Goal: Information Seeking & Learning: Compare options

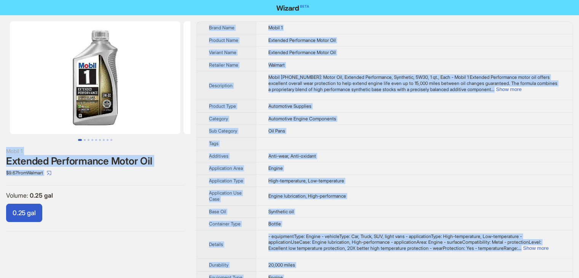
drag, startPoint x: 280, startPoint y: 263, endPoint x: 147, endPoint y: -33, distance: 325.3
click at [147, 0] on html "Mobil 1 Extended Performance Motor Oil $9.67 from Walmart Volume : 0.25 gal 0.2…" at bounding box center [289, 240] width 579 height 481
copy div "Mobil 1 Extended Performance Motor Oil $9.67 from Walmart Volume : 0.25 gal 0.2…"
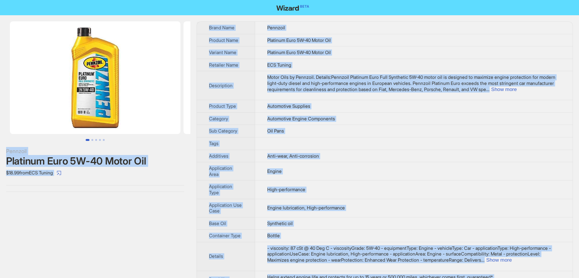
drag, startPoint x: 338, startPoint y: 262, endPoint x: 169, endPoint y: -33, distance: 340.5
click at [169, 0] on html "Pennzoil Platinum Euro 5W-40 Motor Oil $18.99 from ECS Tuning Brand Name Pennzo…" at bounding box center [289, 230] width 579 height 460
copy div "Pennzoil Platinum Euro 5W-40 Motor Oil $18.99 from ECS Tuning Brand Name Pennzo…"
click at [388, 23] on td "Pennzoil" at bounding box center [413, 28] width 317 height 12
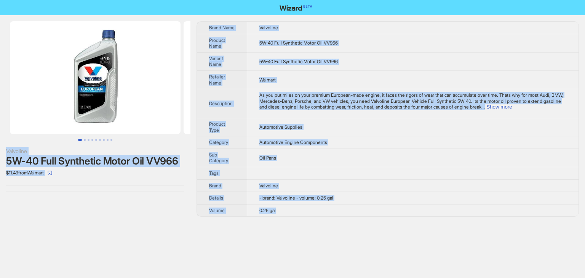
drag, startPoint x: 292, startPoint y: 215, endPoint x: 184, endPoint y: -33, distance: 270.9
click at [184, 0] on html "Valvoline 5W-40 Full Synthetic Motor Oil VV966 $11.49 from Walmart Brand Name V…" at bounding box center [292, 139] width 585 height 278
copy div "Valvoline 5W-40 Full Synthetic Motor Oil VV966 $11.49 from Walmart Brand Name V…"
click at [397, 34] on td "5W-40 Full Synthetic Motor Oil VV966" at bounding box center [412, 43] width 331 height 18
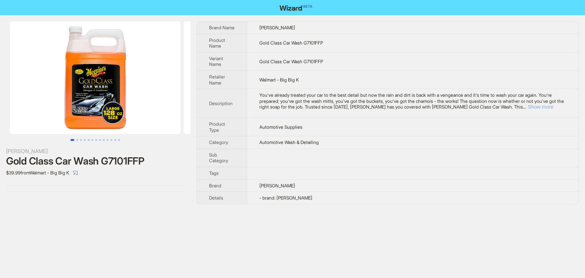
click at [553, 108] on button "Show more" at bounding box center [541, 107] width 26 height 6
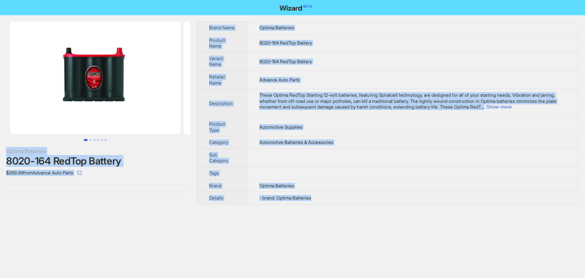
drag, startPoint x: 320, startPoint y: 199, endPoint x: 195, endPoint y: 2, distance: 233.7
click at [195, 2] on div "Optima Batteries 8020-164 RedTop Battery $269.99 from Advance Auto Parts Brand …" at bounding box center [292, 139] width 585 height 278
copy div "Optima Batteries 8020-164 RedTop Battery $269.99 from Advance Auto Parts Brand …"
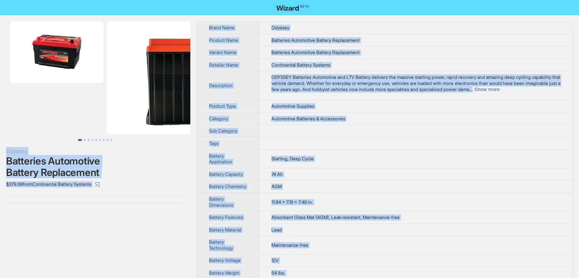
drag, startPoint x: 300, startPoint y: 267, endPoint x: 193, endPoint y: -27, distance: 312.6
click at [193, 0] on html "Odyssey Batteries Automotive Battery Replacement $379.99 from Continental Batte…" at bounding box center [289, 206] width 579 height 413
copy div "Odyssey Batteries Automotive Battery Replacement $379.99 from Continental Batte…"
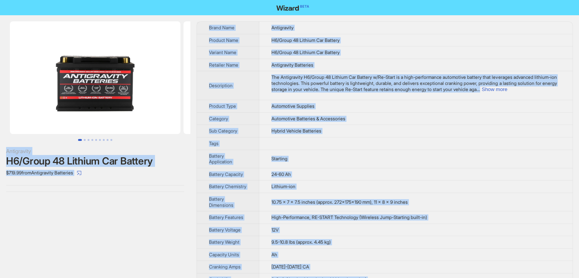
drag, startPoint x: 302, startPoint y: 268, endPoint x: 187, endPoint y: -31, distance: 320.9
click at [187, 0] on html "Antigravity H6/Group 48 Lithium Car Battery $719.99 from Antigravity Batteries …" at bounding box center [289, 197] width 579 height 395
copy div "Antigravity H6/Group 48 Lithium Car Battery $719.99 from Antigravity Batteries …"
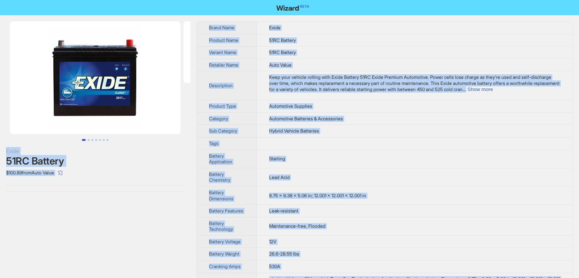
drag, startPoint x: 294, startPoint y: 265, endPoint x: 203, endPoint y: -30, distance: 309.3
click at [203, 0] on html "Exide 51RC Battery $100.89 from Auto Value Brand Name Exide Product Name 51RC B…" at bounding box center [289, 191] width 579 height 382
copy div "Exide 51RC Battery $100.89 from Auto Value Brand Name Exide Product Name 51RC B…"
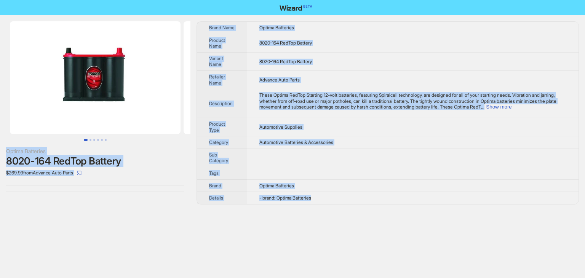
drag, startPoint x: 322, startPoint y: 198, endPoint x: 155, endPoint y: -22, distance: 276.3
click at [155, 0] on html "Optima Batteries 8020-164 RedTop Battery $269.99 from Advance Auto Parts Brand …" at bounding box center [292, 139] width 585 height 278
copy div "Optima Batteries 8020-164 RedTop Battery $269.99 from Advance Auto Parts Brand …"
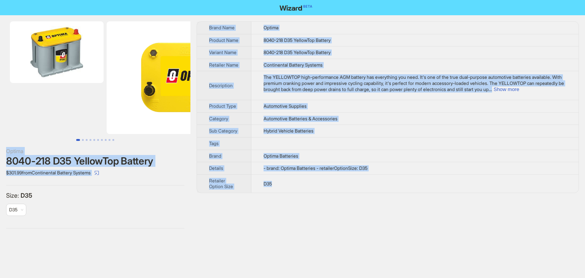
drag, startPoint x: 279, startPoint y: 191, endPoint x: 172, endPoint y: -33, distance: 248.1
click at [172, 0] on html "Optima 8040-218 D35 YellowTop Battery $301.99 from Continental Battery Systems …" at bounding box center [292, 139] width 585 height 278
copy div "Optima 8040-218 D35 YellowTop Battery $301.99 from Continental Battery Systems …"
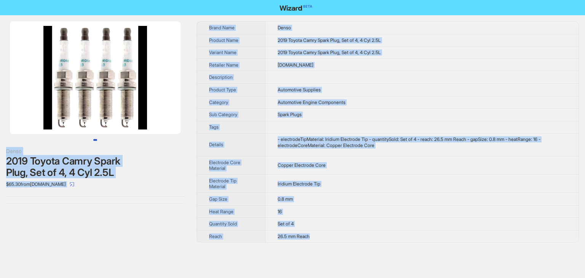
drag, startPoint x: 322, startPoint y: 232, endPoint x: 184, endPoint y: -31, distance: 296.8
click at [184, 0] on html "Denso 2019 Toyota Camry Spark Plug, Set of 4, 4 Cyl 2.5L $65.30 from CarParts.c…" at bounding box center [292, 139] width 585 height 278
copy div "Denso 2019 Toyota Camry Spark Plug, Set of 4, 4 Cyl 2.5L $65.30 from CarParts.c…"
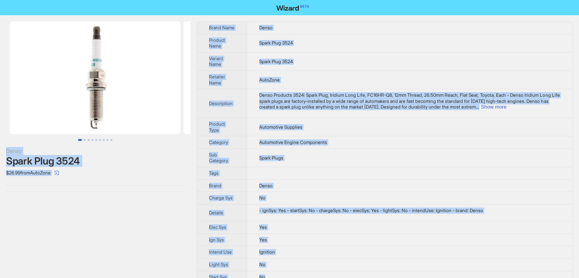
drag, startPoint x: 273, startPoint y: 264, endPoint x: 195, endPoint y: -22, distance: 296.0
click at [195, 0] on html "Denso Spark Plug 3524 $26.99 from AutoZone Brand Name Denso Product Name Spark …" at bounding box center [289, 144] width 579 height 289
copy div "Denso Spark Plug 3524 $26.99 from AutoZone Brand Name Denso Product Name Spark …"
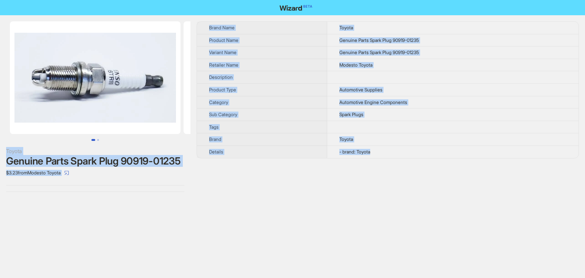
drag, startPoint x: 377, startPoint y: 154, endPoint x: 233, endPoint y: 1, distance: 210.6
click at [233, 1] on div "Toyota Genuine Parts Spark Plug 90919-01235 $3.23 from Modesto Toyota Brand Nam…" at bounding box center [292, 139] width 585 height 278
copy div "Toyota Genuine Parts Spark Plug 90919-01235 $3.23 from Modesto Toyota Brand Nam…"
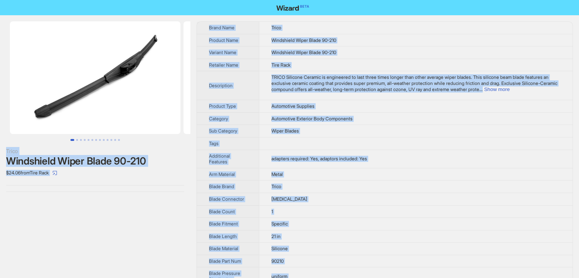
drag, startPoint x: 312, startPoint y: 264, endPoint x: 143, endPoint y: -33, distance: 341.7
drag, startPoint x: 311, startPoint y: 263, endPoint x: 207, endPoint y: -33, distance: 314.2
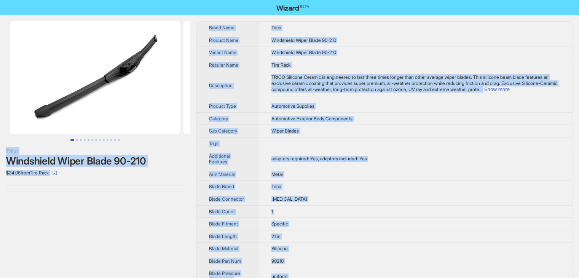
copy div "Trico Windshield Wiper Blade 90-210 $24.06 from Tire Rack Brand Name Trico Prod…"
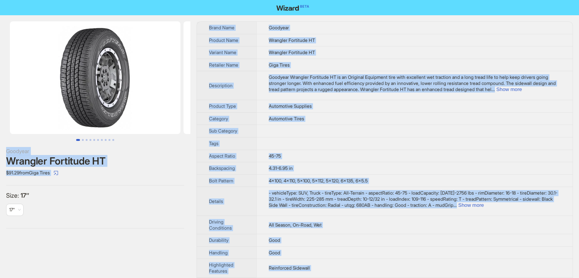
drag, startPoint x: 290, startPoint y: 269, endPoint x: 191, endPoint y: -33, distance: 318.2
copy div "Goodyear Wrangler Fortitude HT $91.29 from Giga Tires Size : 17″ 17″ Brand Name…"
click at [378, 35] on td "Wrangler Fortitude HT" at bounding box center [414, 40] width 316 height 13
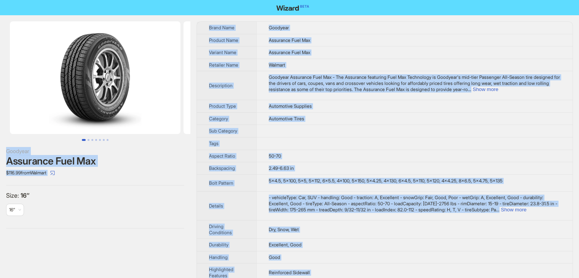
drag, startPoint x: 302, startPoint y: 265, endPoint x: 187, endPoint y: -33, distance: 319.6
copy div "Goodyear Assurance Fuel Max $116.99 from Walmart Size : 16″ 16″ Brand Name Good…"
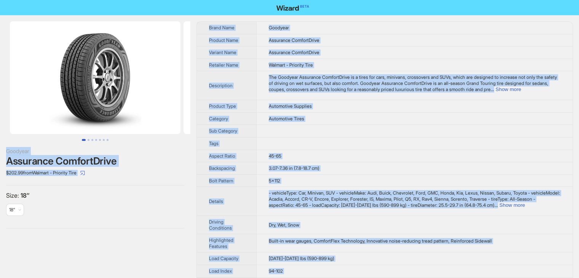
drag, startPoint x: 319, startPoint y: 265, endPoint x: 211, endPoint y: -33, distance: 317.6
copy div "Goodyear Assurance ComfortDrive $202.99 from Walmart - Priority Tire Size : 18″…"
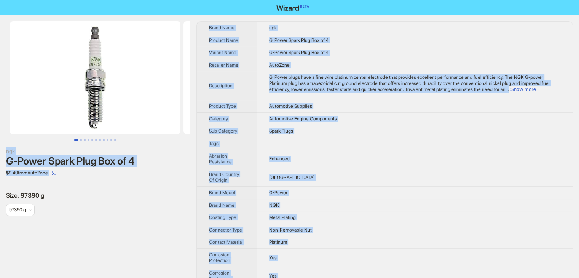
drag, startPoint x: 292, startPoint y: 268, endPoint x: 196, endPoint y: -33, distance: 315.6
copy div "ngk G-Power Spark Plug Box of 4 $9.49 from AutoZone Size : 97390 g 97390 g Bran…"
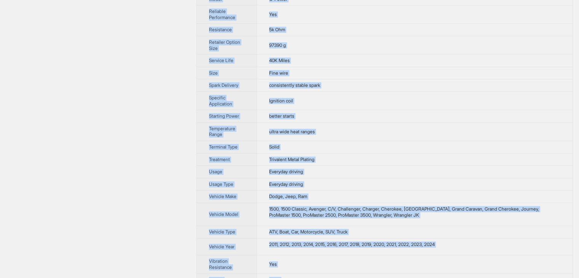
scroll to position [638, 0]
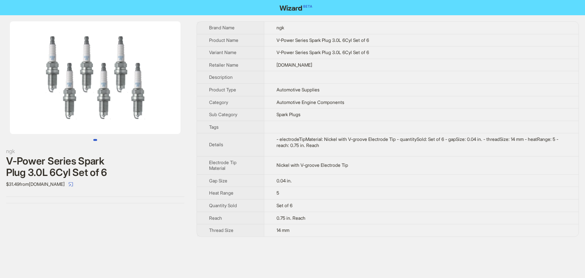
click at [410, 18] on div "ngk V-Power Series Spark Plug 3.0L 6Cyl Set of 6 $31.49 from CarParts.com Brand…" at bounding box center [292, 129] width 585 height 228
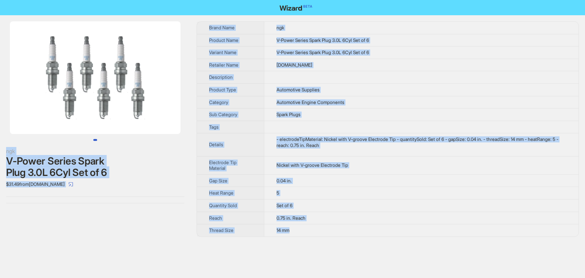
drag, startPoint x: 300, startPoint y: 229, endPoint x: 215, endPoint y: -33, distance: 275.5
click at [215, 0] on html "ngk V-Power Series Spark Plug 3.0L 6Cyl Set of 6 $31.49 from CarParts.com Brand…" at bounding box center [292, 139] width 585 height 278
copy div "ngk V-Power Series Spark Plug 3.0L 6Cyl Set of 6 $31.49 from CarParts.com Brand…"
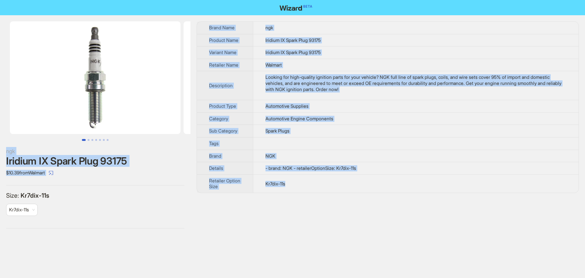
drag, startPoint x: 292, startPoint y: 179, endPoint x: 215, endPoint y: -9, distance: 202.8
click at [215, 0] on html "ngk Iridium IX Spark Plug 93175 $10.39 from Walmart Size : Kr7dix-11s Kr7dix-11…" at bounding box center [292, 139] width 585 height 278
copy div "ngk Iridium IX Spark Plug 93175 $10.39 from Walmart Size : Kr7dix-11s Kr7dix-11…"
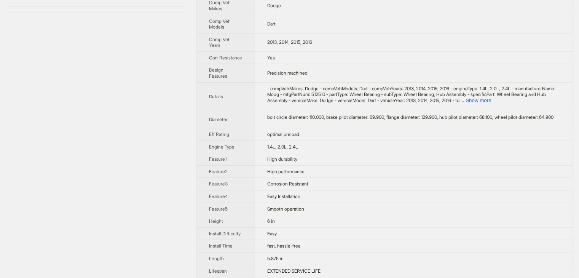
scroll to position [76, 0]
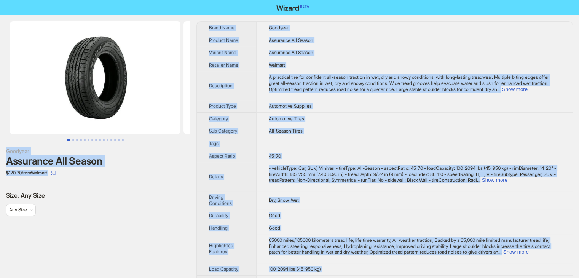
drag, startPoint x: 284, startPoint y: 264, endPoint x: 149, endPoint y: -33, distance: 326.2
copy div "Goodyear Assurance All Season $120.70 from Walmart Size : Any Size Any Size Bra…"
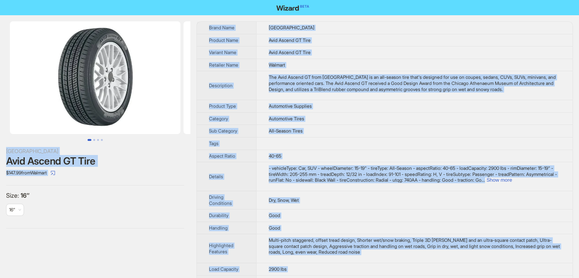
drag, startPoint x: 286, startPoint y: 265, endPoint x: 163, endPoint y: -33, distance: 322.1
copy div "Yokohama Avid Ascend GT Tire $147.99 from Walmart Size : 16″ 16″ Brand Name Yok…"
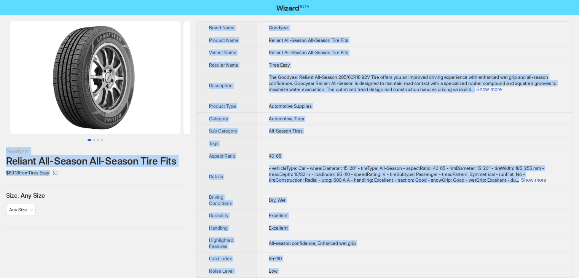
drag, startPoint x: 279, startPoint y: 262, endPoint x: 190, endPoint y: -33, distance: 308.6
click at [190, 0] on html "Goodyear Reliant All-Season All-Season Tire Fits $89.18 from Tires Easy Size : …" at bounding box center [289, 274] width 579 height 549
copy div "Goodyear Reliant All-Season All-Season Tire Fits $89.18 from Tires Easy Size : …"
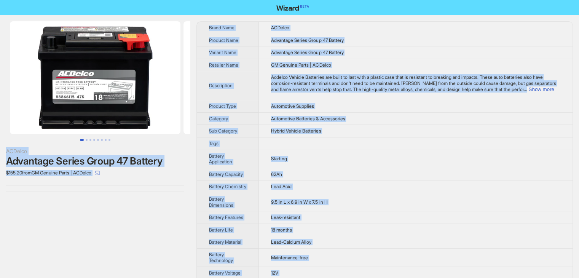
drag, startPoint x: 297, startPoint y: 264, endPoint x: 176, endPoint y: -12, distance: 300.9
click at [176, 0] on html "ACDelco Advantage Series Group 47 Battery $155.20 from GM Genuine Parts | ACDel…" at bounding box center [289, 234] width 579 height 469
copy div "ACDelco Advantage Series Group 47 Battery $155.20 from GM Genuine Parts | ACDel…"
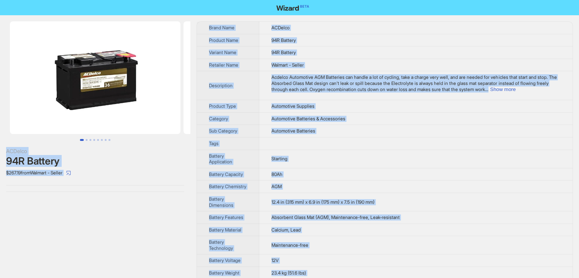
drag, startPoint x: 299, startPoint y: 266, endPoint x: 164, endPoint y: -33, distance: 328.5
click at [164, 0] on html "ACDelco 94R Battery $267.19 from Walmart - Seller Brand Name ACDelco Product Na…" at bounding box center [289, 206] width 579 height 413
copy div "ACDelco 94R Battery $267.19 from Walmart - Seller Brand Name ACDelco Product Na…"
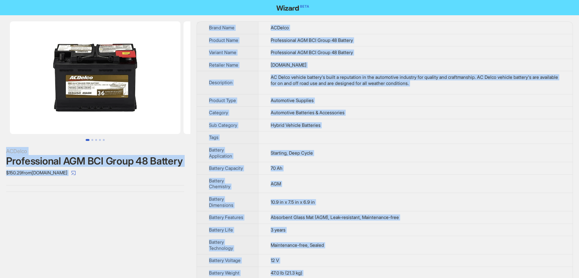
drag, startPoint x: 297, startPoint y: 270, endPoint x: 196, endPoint y: -33, distance: 318.9
click at [196, 0] on html "ACDelco Professional AGM BCI Group 48 Battery $150.29 from [DOMAIN_NAME] Brand …" at bounding box center [289, 203] width 579 height 407
copy div "ACDelco Professional AGM BCI Group 48 Battery $150.29 from [DOMAIN_NAME] Brand …"
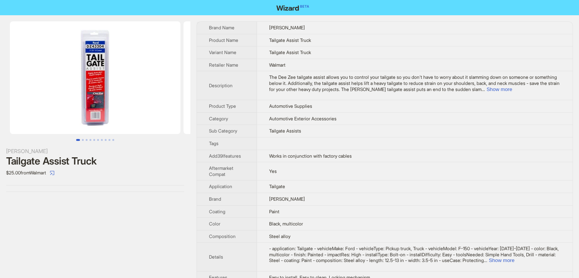
scroll to position [38, 0]
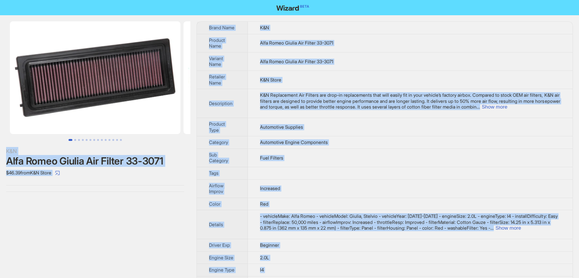
drag, startPoint x: 275, startPoint y: 265, endPoint x: 185, endPoint y: -33, distance: 311.3
click at [185, 0] on html "K&N Alfa Romeo Giulia Air Filter 33-3071 $46.39 from K&N Store Brand Name K&N P…" at bounding box center [289, 255] width 579 height 510
copy div "K&N Alfa Romeo Giulia Air Filter 33-3071 $46.39 from K&N Store Brand Name K&N P…"
click at [125, 219] on div "K&N Alfa Romeo Giulia Air Filter 33-3071 $46.39 from K&N Store" at bounding box center [95, 262] width 190 height 495
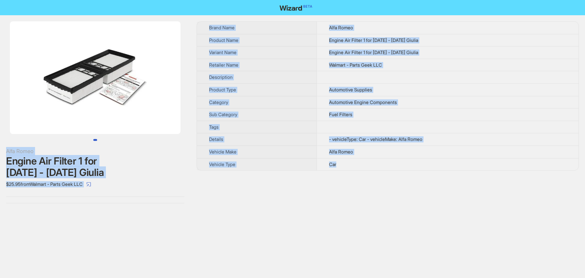
drag, startPoint x: 345, startPoint y: 165, endPoint x: 230, endPoint y: -27, distance: 223.8
click at [230, 0] on html "Alfa Romeo Engine Air Filter 1 for [DATE] - [DATE] Giulia $25.95 from Walmart -…" at bounding box center [292, 139] width 585 height 278
copy div "Alfa Romeo Engine Air Filter 1 for [DATE] - [DATE] Giulia $25.95 from Walmart -…"
click at [148, 217] on div "Alfa Romeo Engine Air Filter 1 for [DATE] - [DATE] Giulia $25.95 from Walmart -…" at bounding box center [292, 139] width 585 height 278
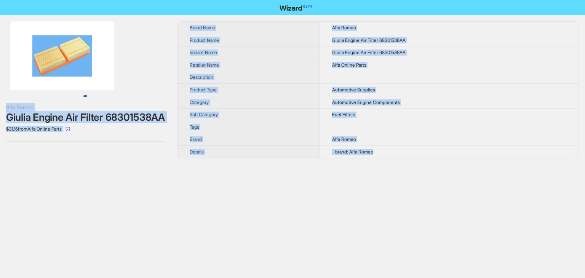
drag, startPoint x: 385, startPoint y: 153, endPoint x: 232, endPoint y: 6, distance: 211.6
click at [232, 6] on div "Alfa Romeo Giulia Engine Air Filter 68301538AA $31.16 from Alfa Online Parts Br…" at bounding box center [292, 139] width 585 height 278
copy div "Alfa Romeo Giulia Engine Air Filter 68301538AA $31.16 from Alfa Online Parts Br…"
click at [117, 227] on div "Alfa Romeo Giulia Engine Air Filter 68301538AA $31.16 from Alfa Online Parts Br…" at bounding box center [292, 139] width 585 height 278
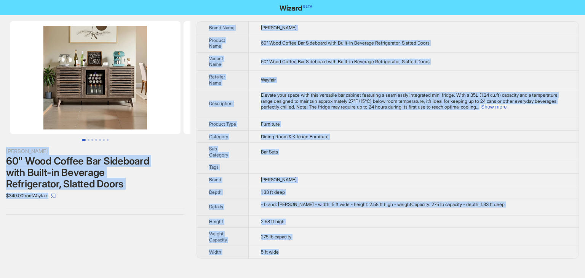
drag, startPoint x: 292, startPoint y: 258, endPoint x: 190, endPoint y: -30, distance: 305.8
click at [190, 0] on html "George Oliver 60" Wood Coffee Bar Sideboard with Built-in Beverage Refrigerator…" at bounding box center [292, 139] width 585 height 278
copy div "George Oliver 60" Wood Coffee Bar Sideboard with Built-in Beverage Refrigerator…"
click at [350, 19] on div "George Oliver 60" Wood Coffee Bar Sideboard with Built-in Beverage Refrigerator…" at bounding box center [292, 139] width 585 height 249
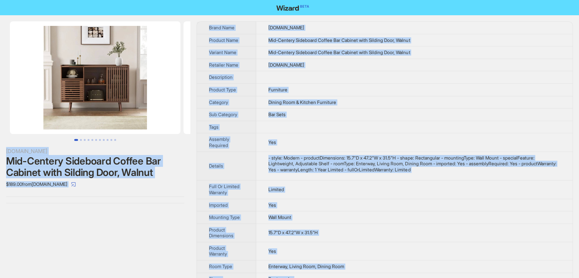
drag, startPoint x: 313, startPoint y: 264, endPoint x: 206, endPoint y: -21, distance: 304.5
click at [206, 0] on html "[DOMAIN_NAME] Mid-Centery Sideboard Coffee Bar Cabinet with Silding Door, Walnu…" at bounding box center [289, 164] width 579 height 329
copy div "[DOMAIN_NAME] Mid-Centery Sideboard Coffee Bar Cabinet with Silding Door, Walnu…"
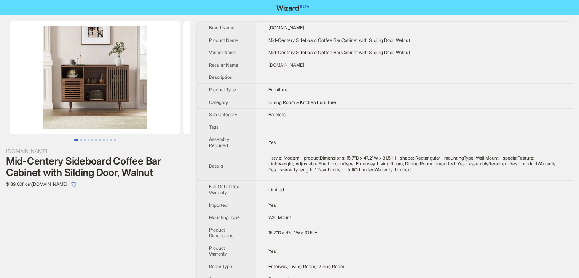
click at [416, 20] on div "[DOMAIN_NAME] Mid-Centery Sideboard Coffee Bar Cabinet with Silding Door, Walnu…" at bounding box center [289, 171] width 579 height 313
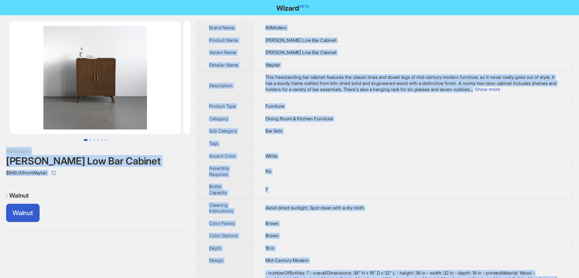
drag, startPoint x: 288, startPoint y: 268, endPoint x: 171, endPoint y: -33, distance: 323.4
copy div "AllModern Williams Low Bar Cabinet $949.00 from Wayfair : Walnut Walnut Brand N…"
click at [475, 35] on td "Williams Low Bar Cabinet" at bounding box center [413, 40] width 320 height 13
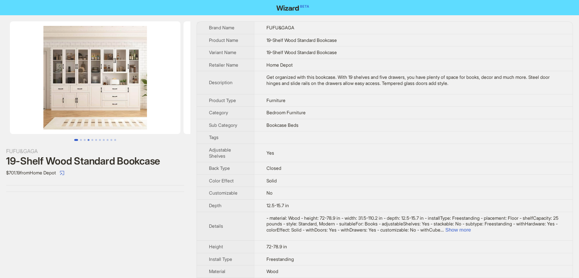
click at [89, 139] on button "Go to slide 4" at bounding box center [89, 140] width 2 height 2
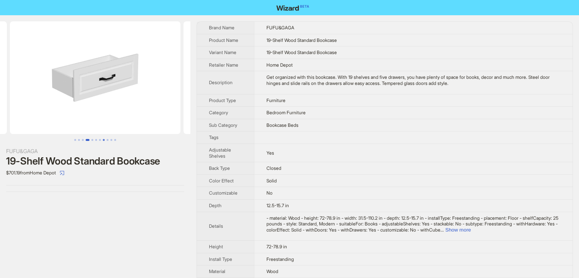
click at [104, 139] on button "Go to slide 8" at bounding box center [104, 140] width 2 height 2
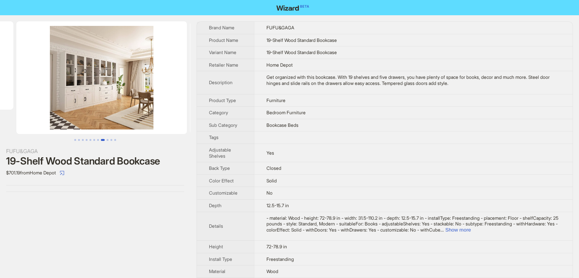
scroll to position [0, 1179]
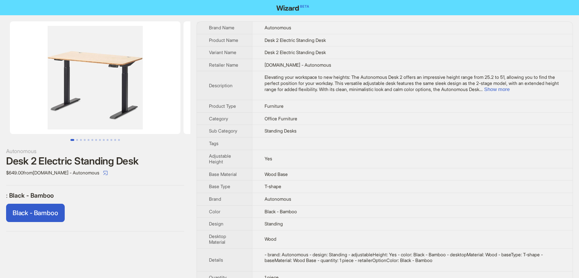
scroll to position [29, 0]
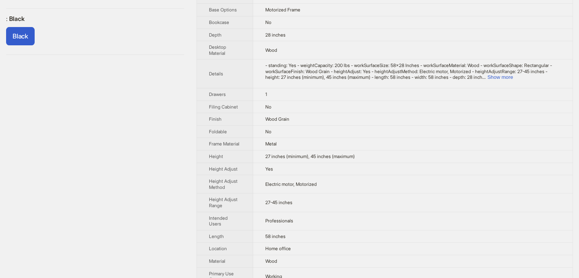
scroll to position [190, 0]
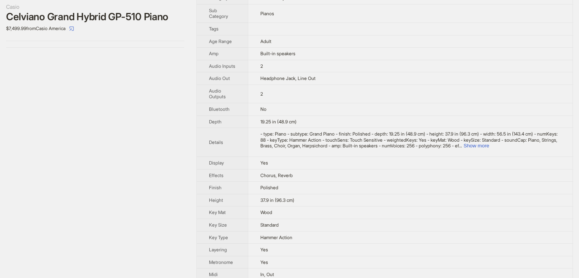
scroll to position [327, 0]
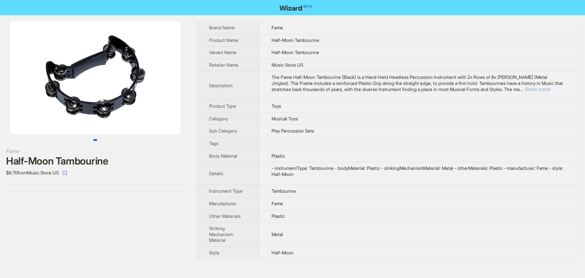
click at [550, 88] on button "Show more" at bounding box center [537, 89] width 26 height 6
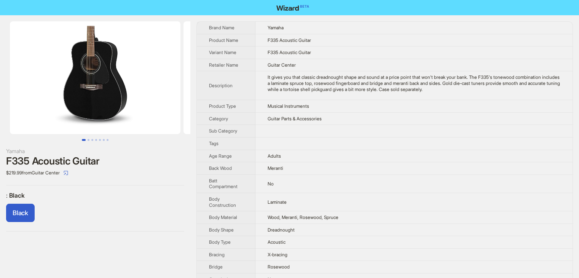
scroll to position [444, 0]
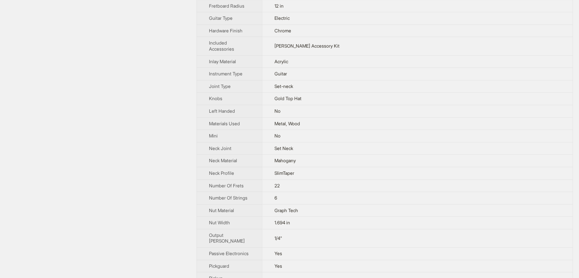
scroll to position [495, 0]
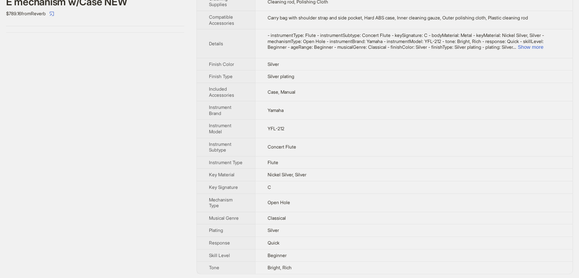
scroll to position [182, 0]
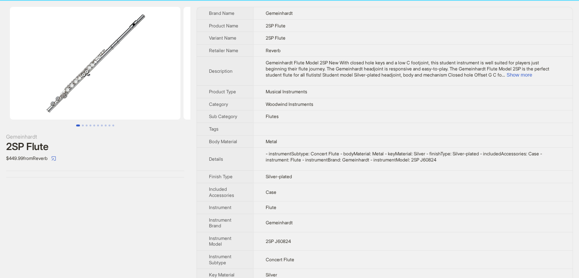
scroll to position [23, 0]
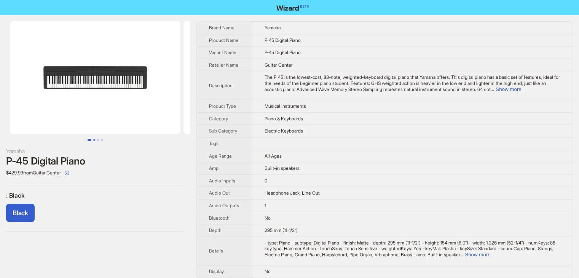
click at [94, 140] on button "Go to slide 2" at bounding box center [94, 140] width 2 height 2
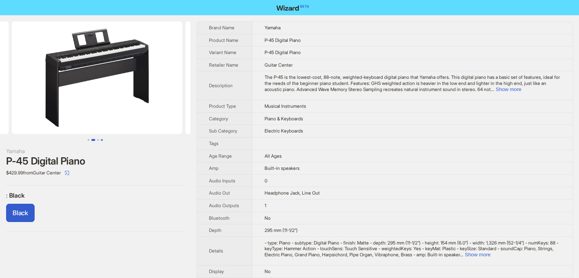
scroll to position [0, 174]
